Goal: Find specific page/section: Find specific page/section

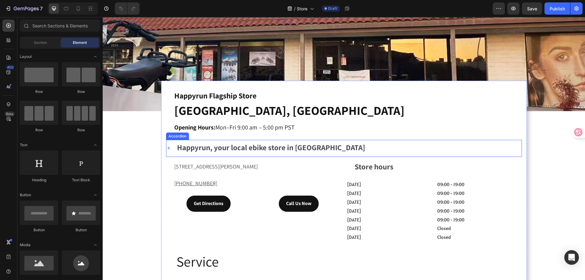
click at [245, 144] on strong "Happyrun, your local ebike store in [GEOGRAPHIC_DATA]" at bounding box center [271, 147] width 188 height 10
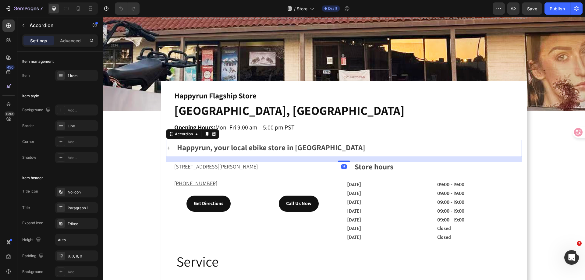
click at [169, 147] on div "Happyrun, your local ebike store in [GEOGRAPHIC_DATA]" at bounding box center [344, 148] width 356 height 17
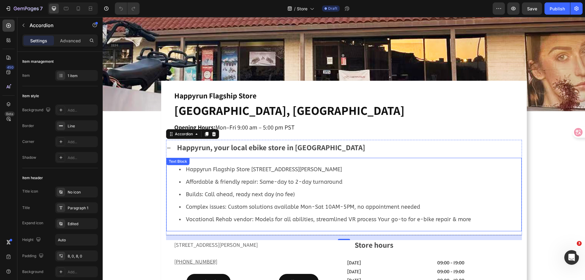
scroll to position [183, 0]
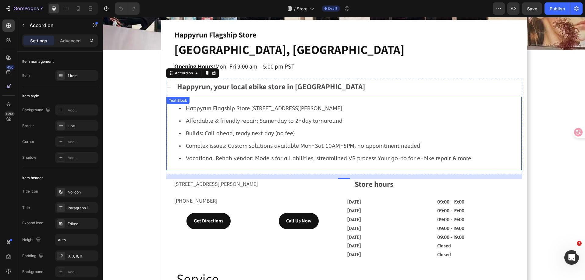
click at [334, 157] on span "Vocational Rehab vendor: Models for all abilities, streamlined VR process Your …" at bounding box center [328, 158] width 285 height 7
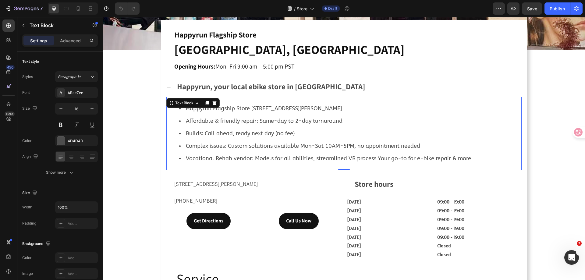
click at [356, 157] on span "Vocational Rehab vendor: Models for all abilities, streamlined VR process Your …" at bounding box center [328, 158] width 285 height 7
click at [377, 155] on span "Vocational Rehab vendor: Models for all abilities, streamlined VR process Your …" at bounding box center [328, 158] width 285 height 7
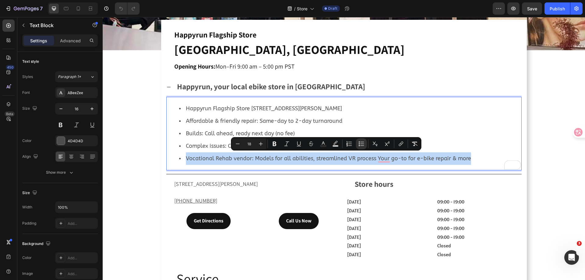
drag, startPoint x: 475, startPoint y: 156, endPoint x: 180, endPoint y: 164, distance: 295.5
click at [180, 164] on div "Happyrun Flagship Store [STREET_ADDRESS][PERSON_NAME] Affordable & friendly rep…" at bounding box center [344, 133] width 356 height 73
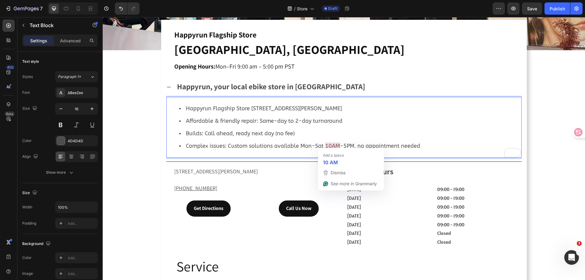
click at [327, 144] on span "Complex issues: Custom solutions available Mon-Sat 10AM-5PM, no appointment nee…" at bounding box center [303, 146] width 234 height 7
drag, startPoint x: 329, startPoint y: 146, endPoint x: 323, endPoint y: 146, distance: 6.1
click at [323, 146] on span "Complex issues: Custom solutions available Mon-Sat 10AM-5PM, no appointment nee…" at bounding box center [303, 146] width 234 height 7
click at [339, 145] on span "Complex issues: Custom solutions available Mon-Sat 9AM-5PM, no appointment need…" at bounding box center [301, 146] width 231 height 7
click at [328, 143] on span "Complex issues: Custom solutions available Mon-Sat 9AM-7 PM, no appointment nee…" at bounding box center [302, 146] width 233 height 7
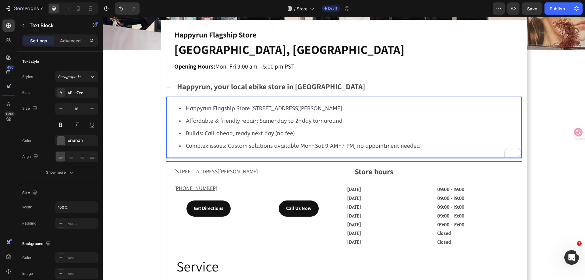
click at [404, 140] on li "Complex issues: Custom solutions available Mon-Sat 9 AM-7 PM, no appointment ne…" at bounding box center [350, 146] width 342 height 13
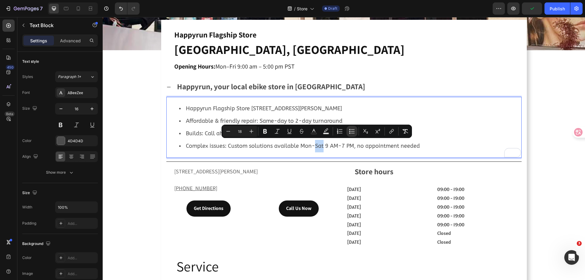
drag, startPoint x: 313, startPoint y: 145, endPoint x: 320, endPoint y: 147, distance: 8.4
click at [320, 147] on span "Complex issues: Custom solutions available Mon-Sat 9 AM-7 PM, no appointment ne…" at bounding box center [303, 146] width 234 height 7
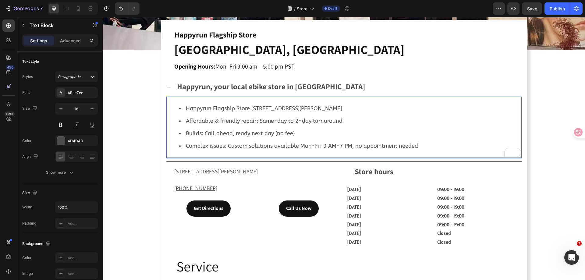
click at [302, 131] on li "Builds: Call ahead, ready next day (no fee)" at bounding box center [350, 133] width 342 height 13
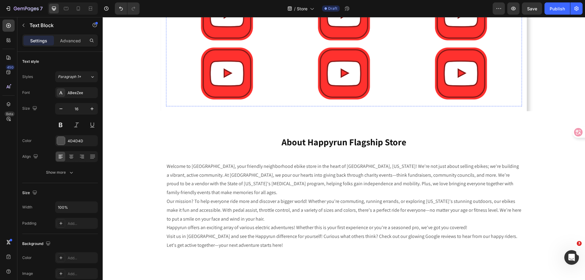
scroll to position [488, 0]
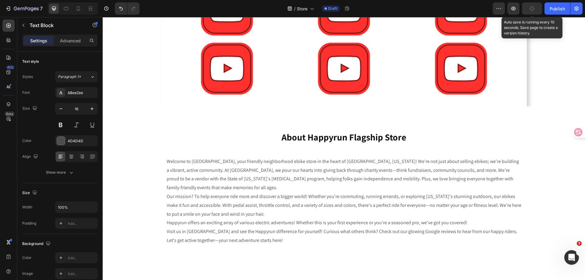
click at [535, 8] on icon "button" at bounding box center [532, 8] width 6 height 6
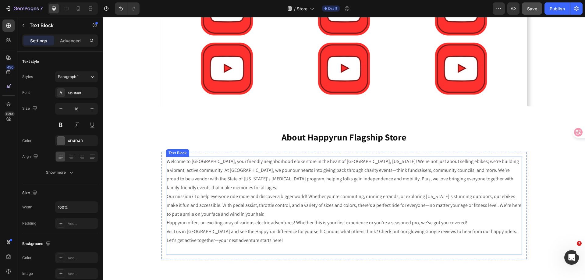
click at [248, 212] on p "Our mission? To help everyone ride more and discover a bigger world! Whether yo…" at bounding box center [344, 205] width 355 height 26
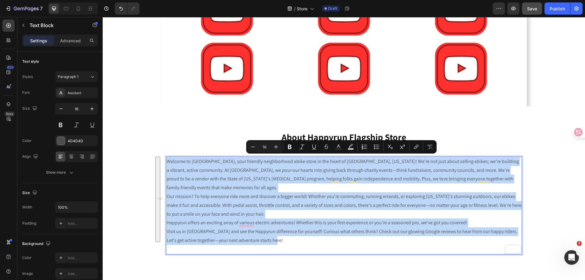
drag, startPoint x: 269, startPoint y: 240, endPoint x: 165, endPoint y: 161, distance: 131.2
click at [166, 161] on div "Welcome to [GEOGRAPHIC_DATA], your friendly neighborhood ebike store in the hea…" at bounding box center [344, 206] width 356 height 98
copy div "Loremip do Sitametc, adip elitsedd eiusmodtempo incid utlab et dol magna al Eni…"
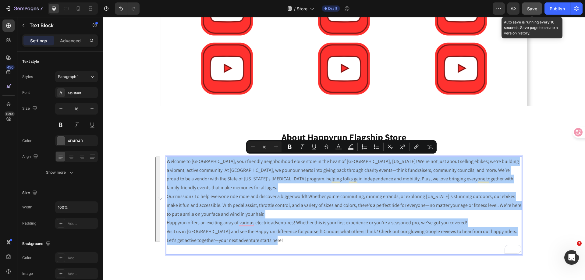
click at [535, 7] on span "Save" at bounding box center [532, 8] width 10 height 5
